Goal: Transaction & Acquisition: Purchase product/service

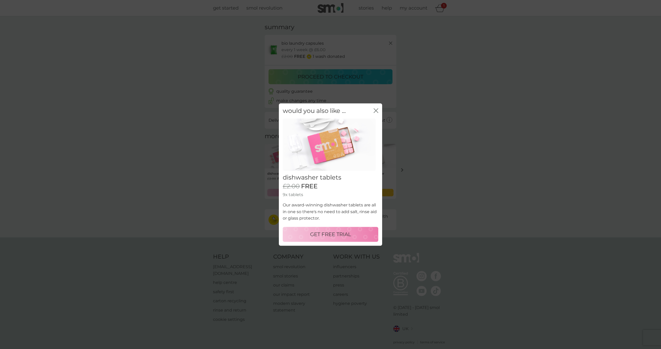
click at [375, 111] on icon "close" at bounding box center [376, 110] width 5 height 5
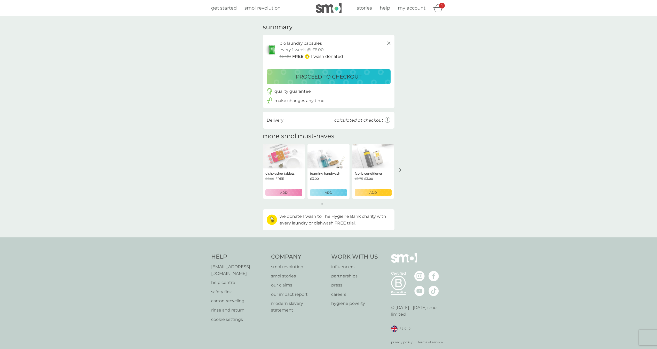
click at [327, 77] on p "proceed to checkout" at bounding box center [329, 77] width 66 height 8
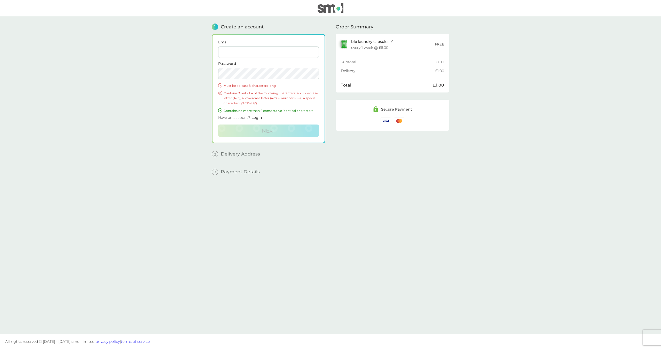
click at [265, 50] on input "Email" at bounding box center [268, 51] width 101 height 11
type input "laytonjack177@gmail.com"
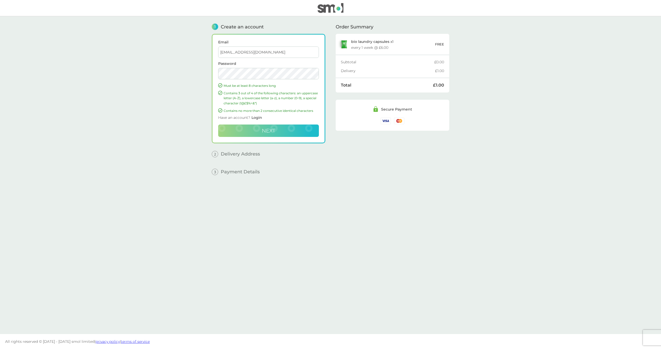
click at [295, 134] on button "Next" at bounding box center [268, 130] width 101 height 12
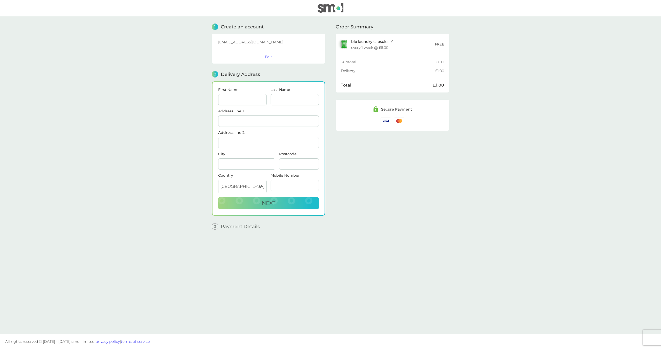
click at [238, 93] on span "First Name" at bounding box center [242, 97] width 49 height 18
click at [238, 99] on input "First Name" at bounding box center [242, 99] width 49 height 11
type input "[PERSON_NAME]"
type input "Jack"
type input "40 roger way"
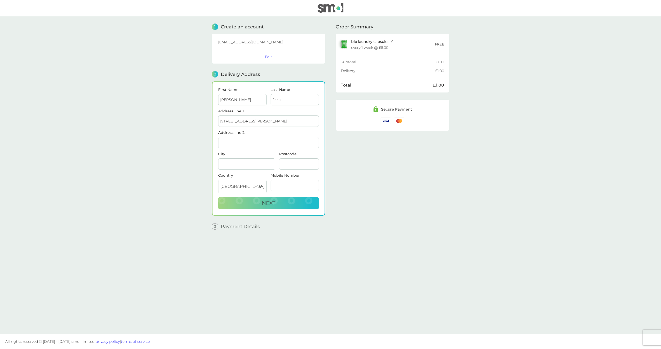
type input "old sarum"
type input "[GEOGRAPHIC_DATA]"
type input "SP4 6GS"
type input "07513529317"
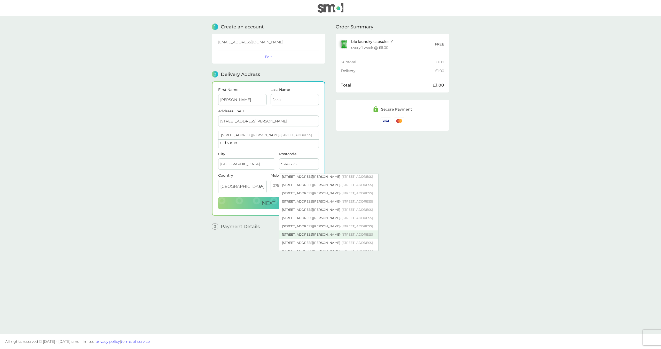
scroll to position [103, 0]
click at [297, 230] on div "40 Roger Way - Old Sarum Salisbury SP4 6GS" at bounding box center [328, 232] width 99 height 8
type input "[STREET_ADDRESS][PERSON_NAME]"
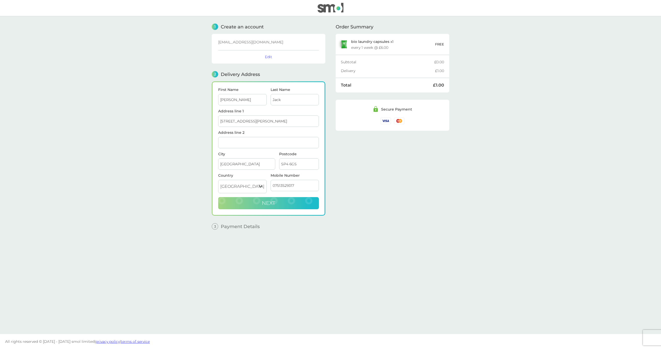
click at [287, 201] on button "Next" at bounding box center [268, 203] width 101 height 12
checkbox input "true"
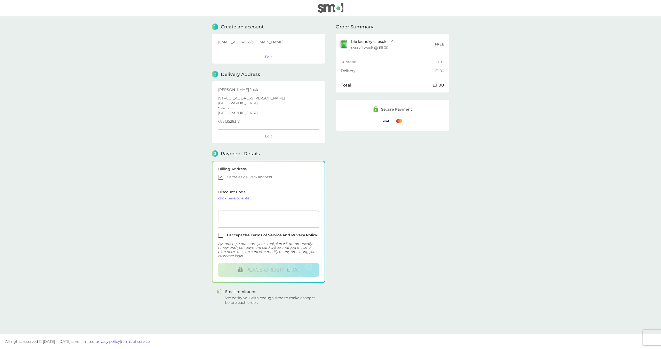
click at [251, 219] on div at bounding box center [268, 216] width 101 height 12
click at [221, 233] on input "checkbox" at bounding box center [268, 235] width 101 height 5
checkbox input "true"
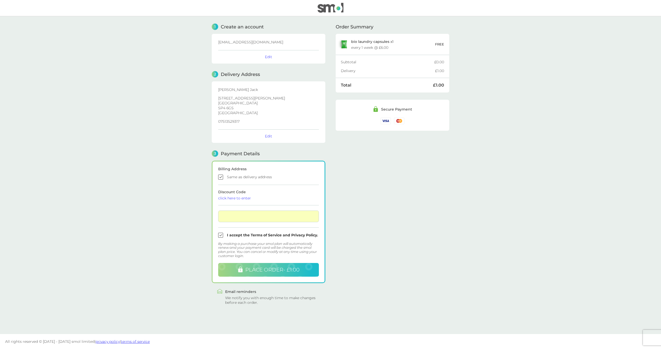
click at [273, 268] on span "PLACE ORDER - £1.00" at bounding box center [272, 270] width 54 height 6
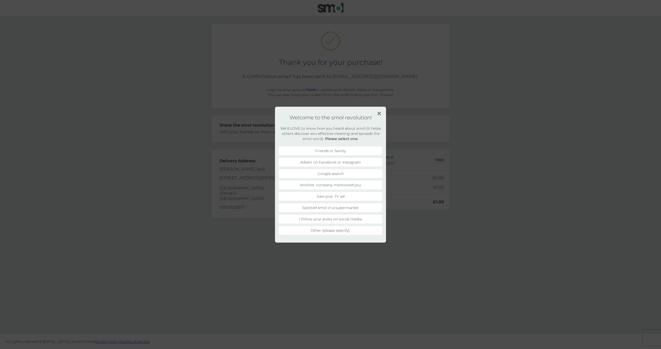
click at [379, 113] on img at bounding box center [379, 114] width 4 height 4
click at [379, 113] on div "Thank you for your purchase! A confirmation email has been sent to [EMAIL_ADDRE…" at bounding box center [331, 175] width 248 height 318
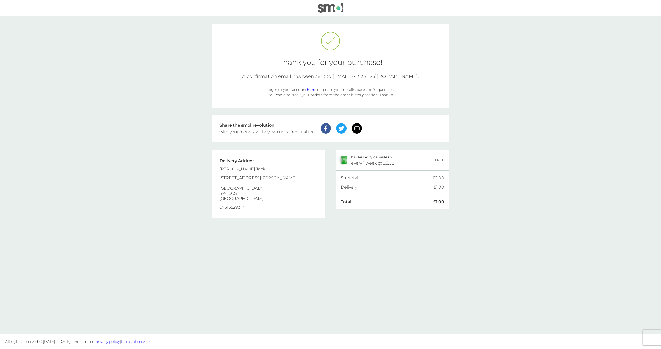
click at [329, 7] on img at bounding box center [331, 8] width 26 height 10
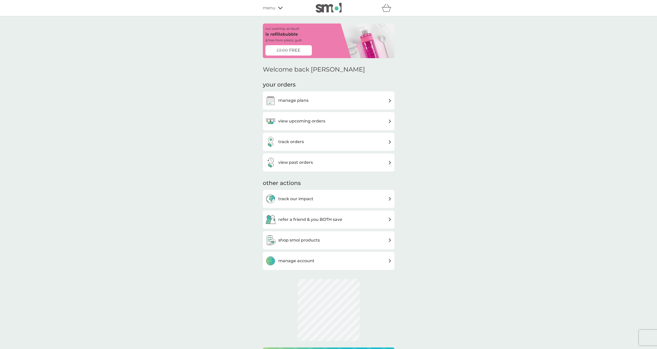
click at [315, 102] on div "manage plans" at bounding box center [328, 100] width 127 height 10
